Goal: Task Accomplishment & Management: Complete application form

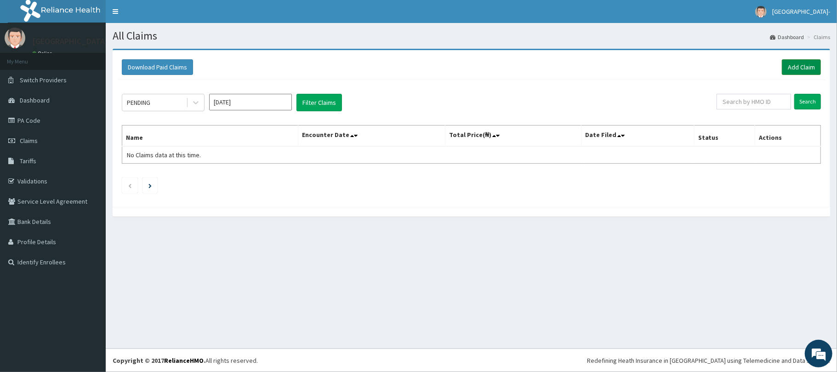
click at [795, 64] on link "Add Claim" at bounding box center [801, 67] width 39 height 16
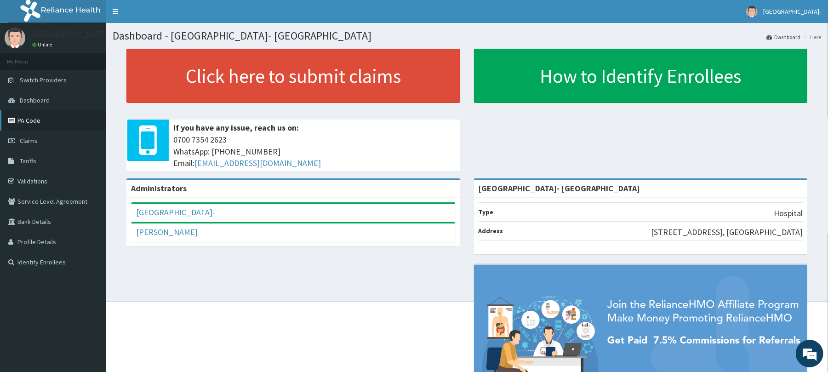
click at [35, 124] on link "PA Code" at bounding box center [53, 120] width 106 height 20
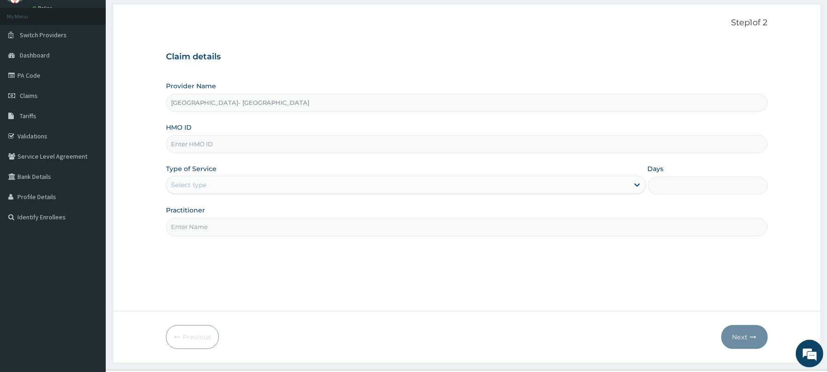
click at [242, 142] on input "HMO ID" at bounding box center [466, 144] width 601 height 18
paste input "BEN/10030/A"
type input "BEN/10030/A"
click at [190, 181] on div "Select type" at bounding box center [188, 184] width 35 height 9
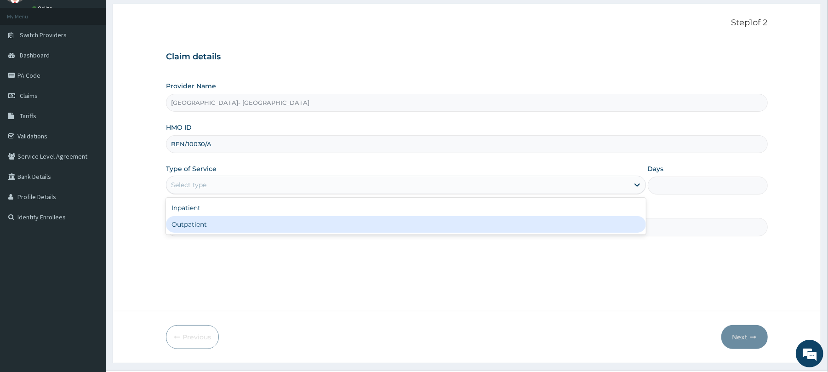
click at [208, 223] on div "Outpatient" at bounding box center [405, 224] width 479 height 17
type input "1"
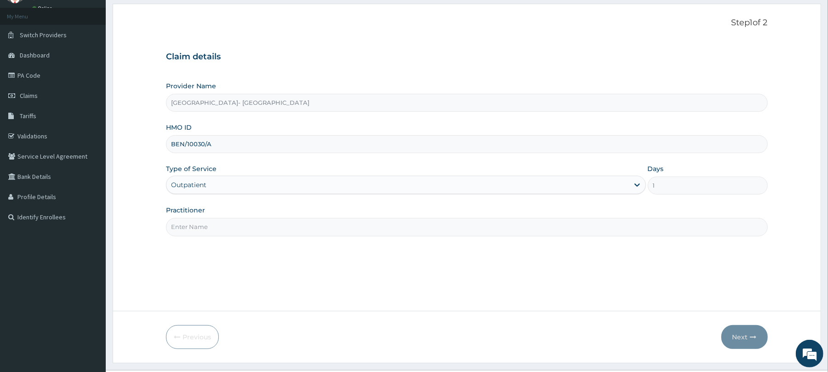
click at [216, 228] on input "Practitioner" at bounding box center [466, 227] width 601 height 18
type input "DR OYANNI"
click at [733, 333] on button "Next" at bounding box center [744, 337] width 46 height 24
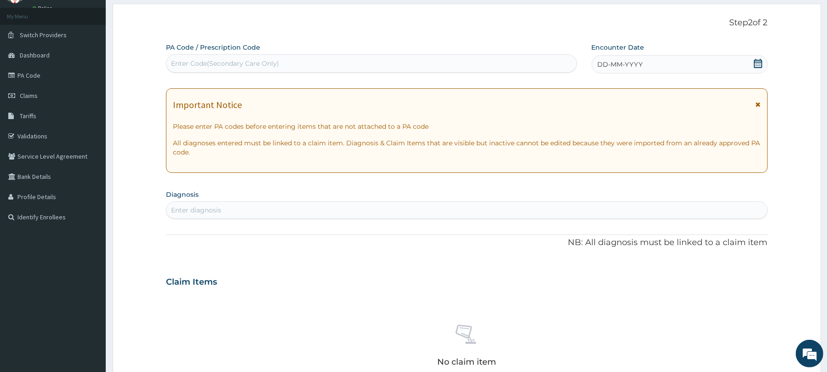
click at [306, 63] on div "Enter Code(Secondary Care Only)" at bounding box center [370, 63] width 409 height 15
paste input "PA/46FF3B"
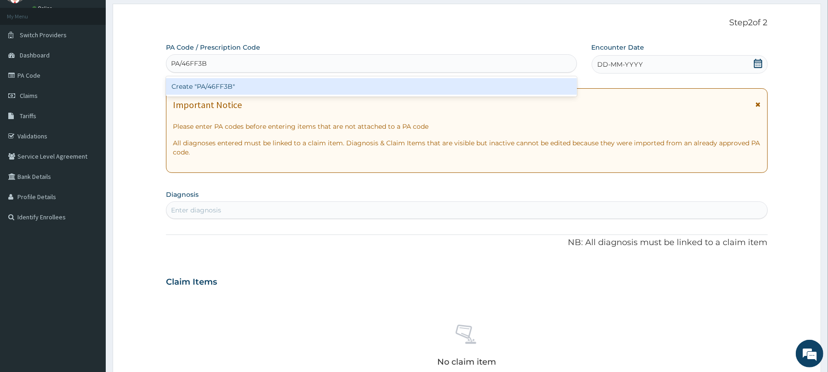
type input "PA/46FF3B"
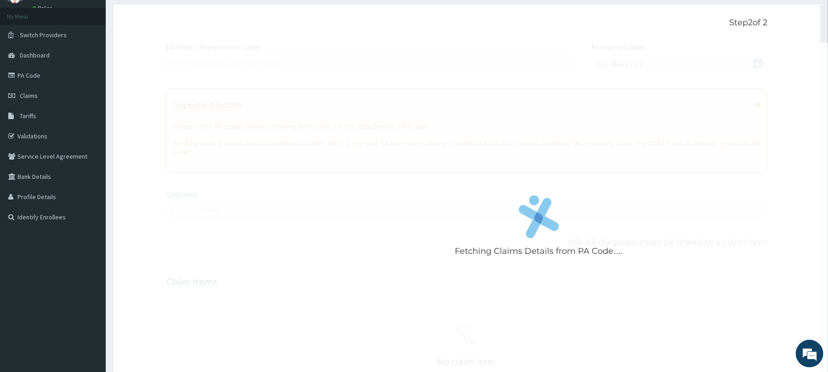
click at [292, 222] on div "Fetching Claims Details from PA Code..... PA Code / Prescription Code Enter Cod…" at bounding box center [466, 281] width 601 height 476
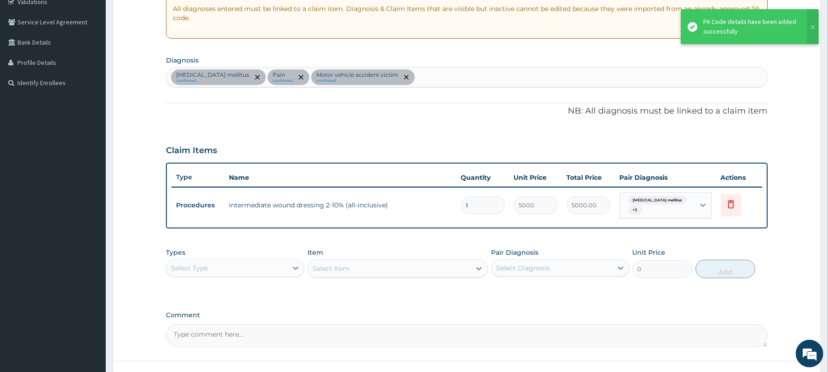
scroll to position [252, 0]
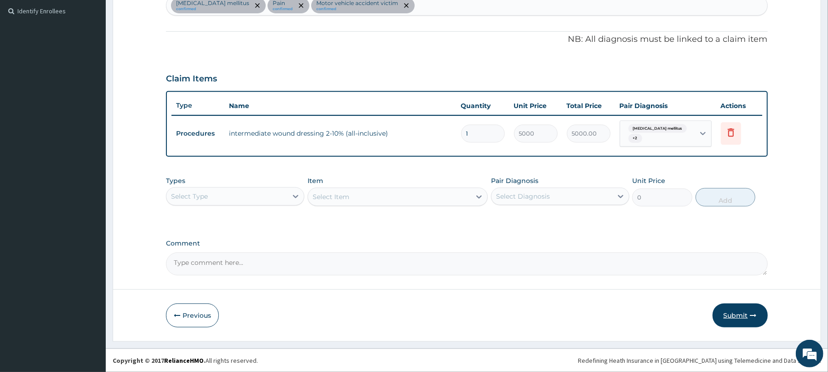
click at [728, 309] on button "Submit" at bounding box center [739, 315] width 55 height 24
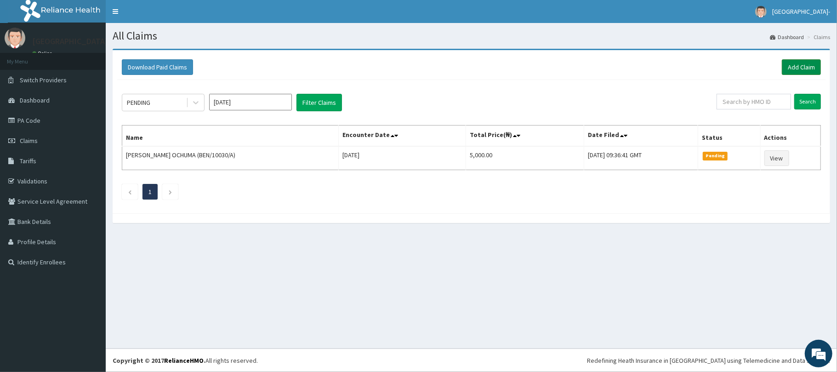
click at [782, 60] on link "Add Claim" at bounding box center [801, 67] width 39 height 16
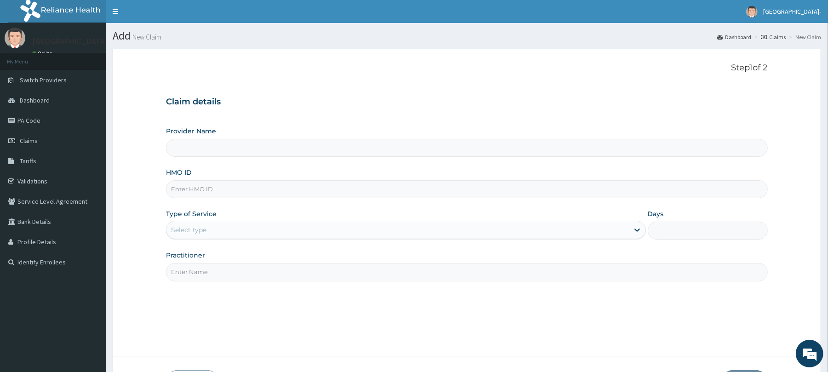
click at [506, 147] on input "Provider Name" at bounding box center [466, 148] width 601 height 18
type input "[GEOGRAPHIC_DATA]- [GEOGRAPHIC_DATA]"
click at [408, 191] on input "HMO ID" at bounding box center [466, 189] width 601 height 18
paste input "BEN/10030/A"
type input "BEN/10030/A"
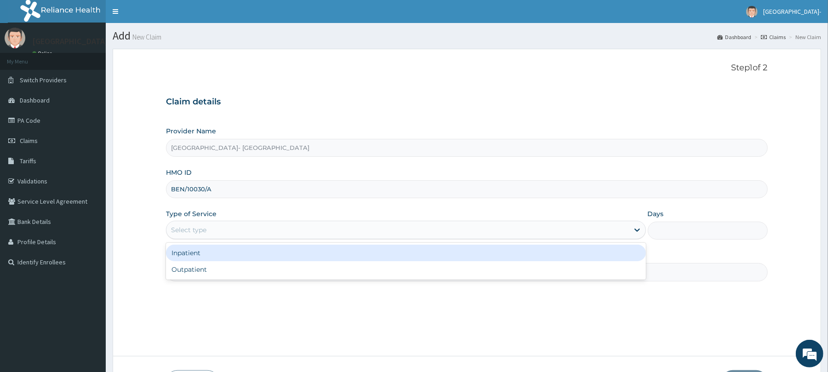
click at [385, 223] on div "Select type" at bounding box center [397, 229] width 462 height 15
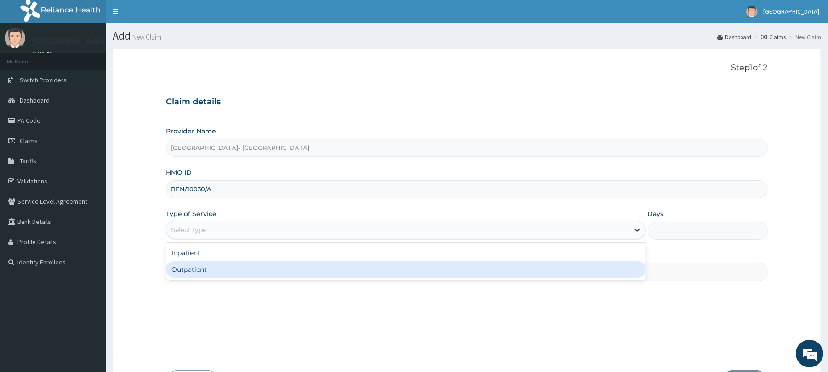
click at [366, 265] on div "Outpatient" at bounding box center [405, 269] width 479 height 17
type input "1"
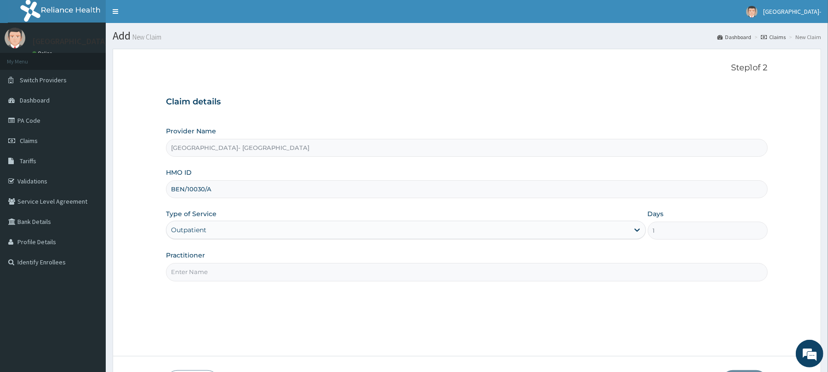
click at [428, 282] on div "Step 1 of 2 Claim details Provider Name Redeemers Health centre- ibadan HMO ID …" at bounding box center [466, 202] width 601 height 279
click at [428, 276] on input "Practitioner" at bounding box center [466, 272] width 601 height 18
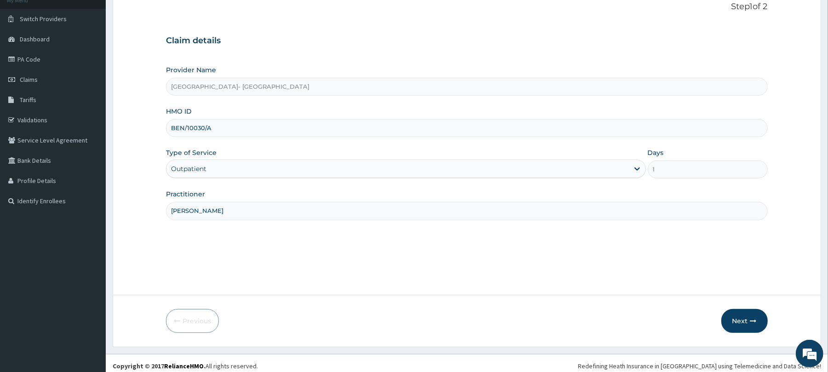
scroll to position [67, 0]
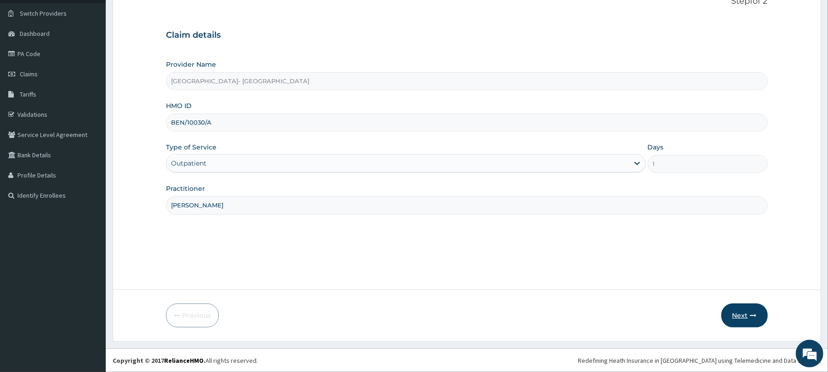
type input "[PERSON_NAME]"
click at [739, 313] on button "Next" at bounding box center [744, 315] width 46 height 24
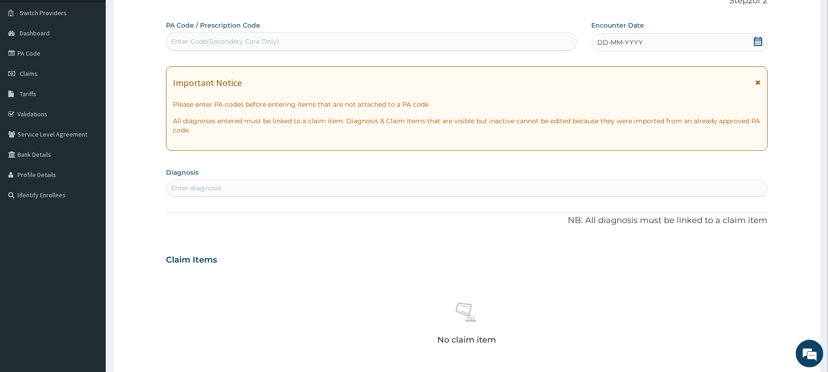
click at [398, 38] on div "Enter Code(Secondary Care Only)" at bounding box center [370, 41] width 409 height 15
paste input "PA/D926E4"
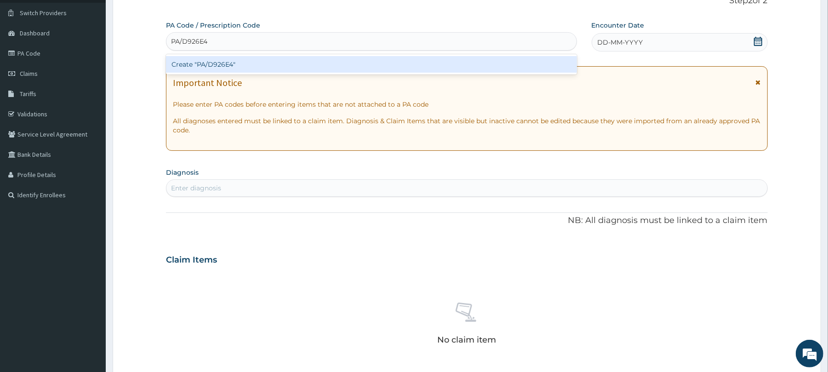
type input "PA/D926E4"
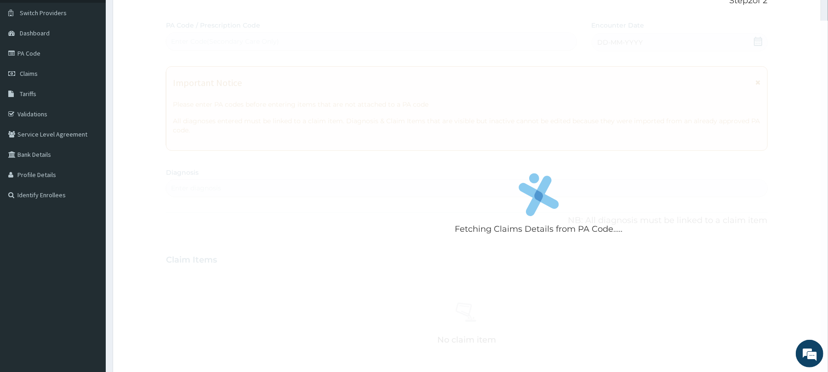
click at [148, 240] on form "Step 2 of 2 Fetching Claims Details from PA Code..... PA Code / Prescription Co…" at bounding box center [467, 272] width 708 height 581
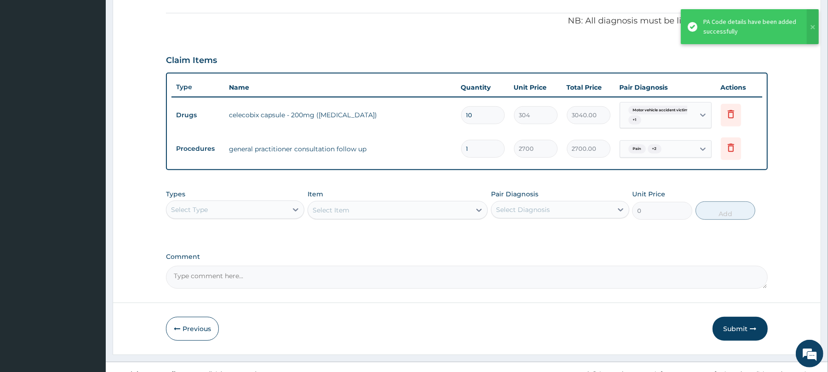
scroll to position [284, 0]
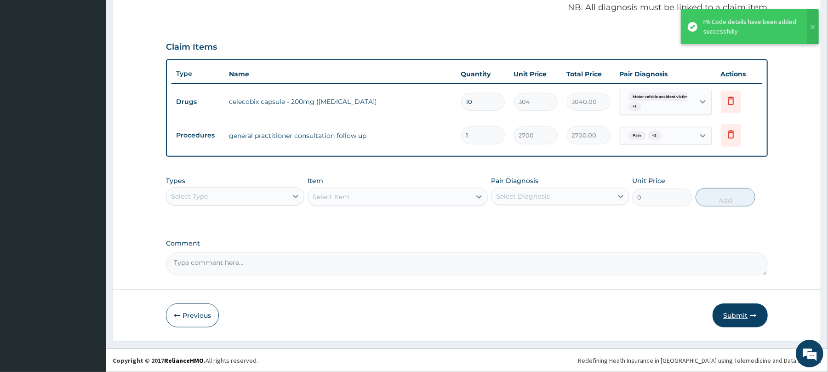
click at [734, 316] on button "Submit" at bounding box center [739, 315] width 55 height 24
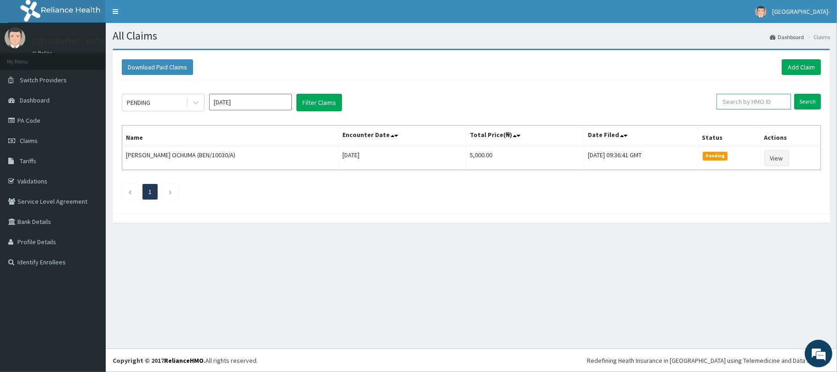
click at [752, 103] on input "text" at bounding box center [753, 102] width 74 height 16
paste input "PA/812F7B"
type input "PA/812F7B"
click at [816, 101] on input "Search" at bounding box center [807, 102] width 27 height 16
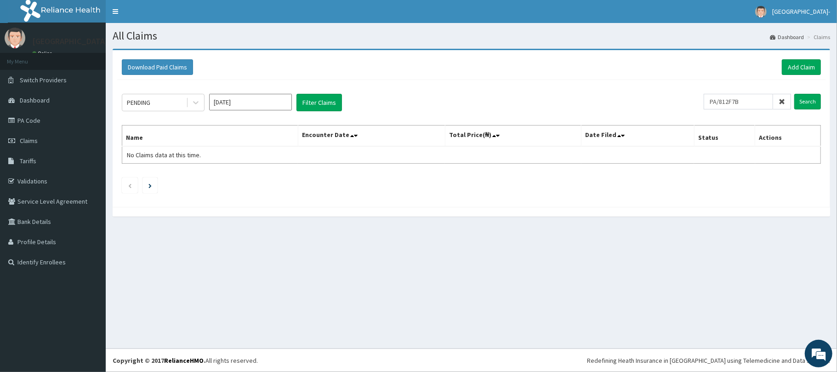
click at [782, 97] on span at bounding box center [782, 102] width 18 height 16
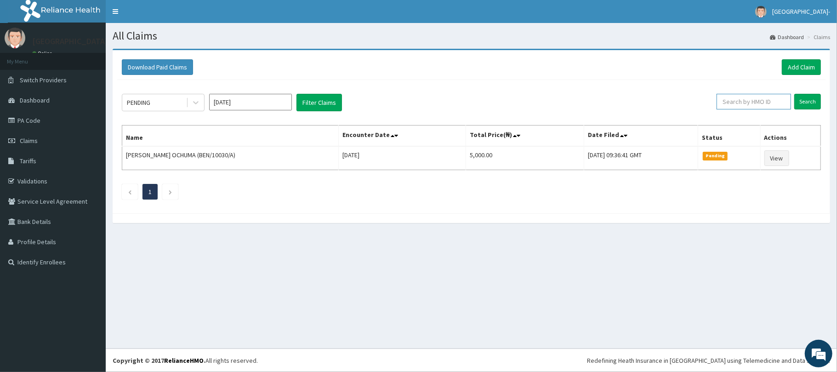
click at [756, 102] on input "text" at bounding box center [753, 102] width 74 height 16
paste input "ben/10030/a"
type input "ben/10030/a"
click at [806, 100] on input "Search" at bounding box center [807, 102] width 27 height 16
